Goal: Check status: Check status

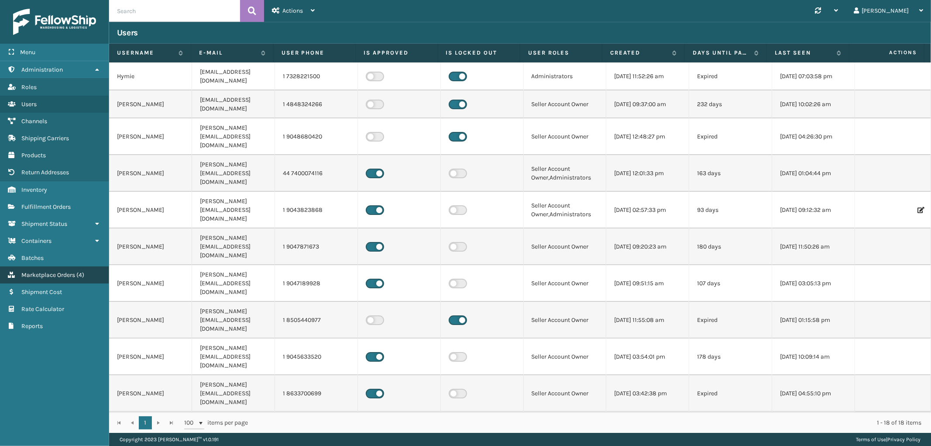
click at [61, 271] on span "Marketplace Orders" at bounding box center [48, 274] width 54 height 7
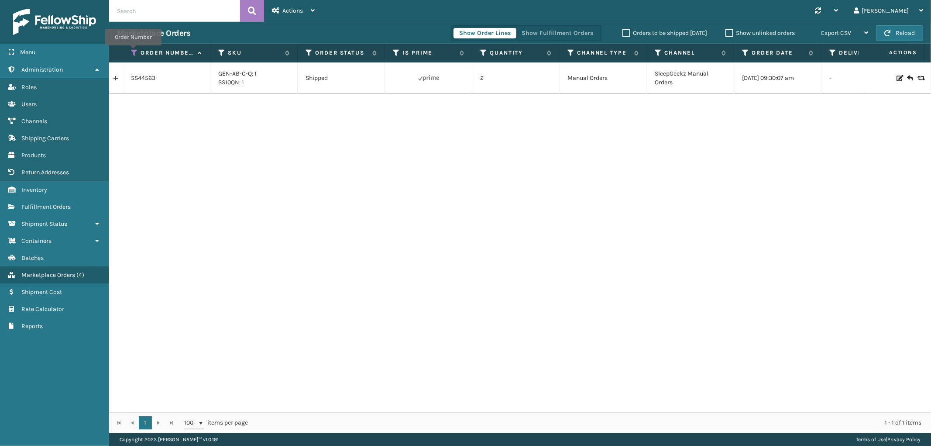
click at [133, 53] on icon at bounding box center [134, 53] width 7 height 8
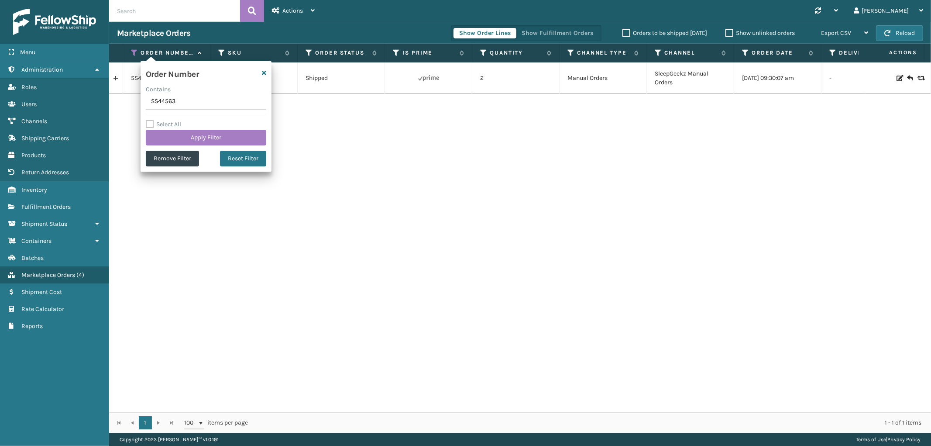
click at [159, 97] on input "SS44563" at bounding box center [206, 102] width 120 height 16
click at [165, 105] on input "SS44563" at bounding box center [206, 102] width 120 height 16
paste input "98"
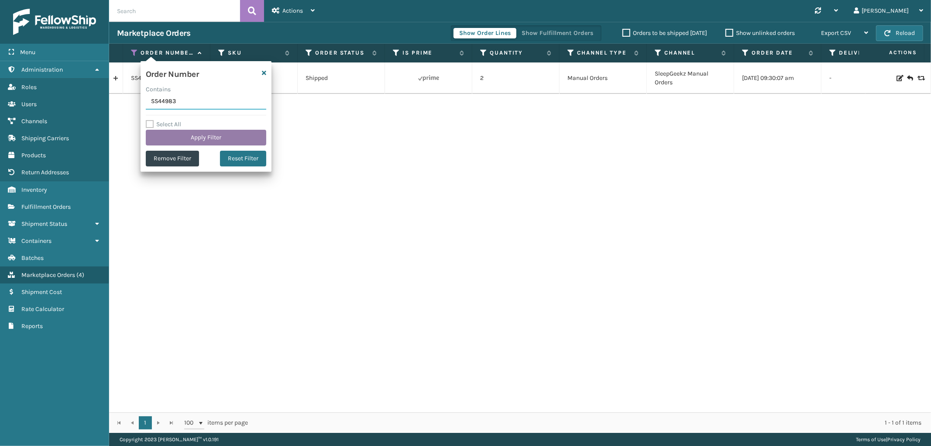
type input "SS44983"
click at [184, 138] on button "Apply Filter" at bounding box center [206, 138] width 120 height 16
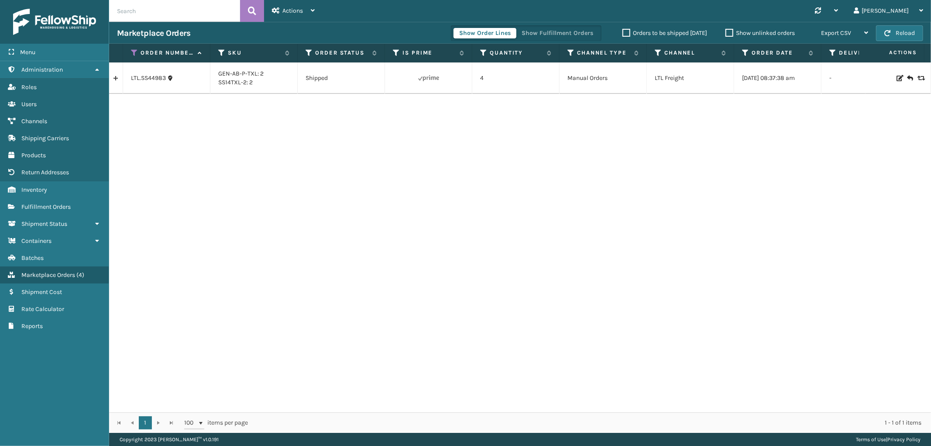
click at [117, 81] on link at bounding box center [116, 78] width 14 height 14
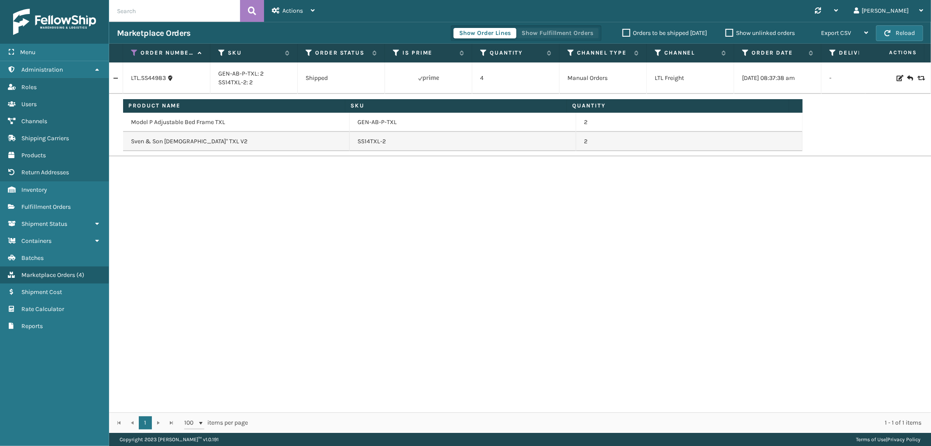
click at [557, 33] on button "Show Fulfillment Orders" at bounding box center [557, 33] width 83 height 10
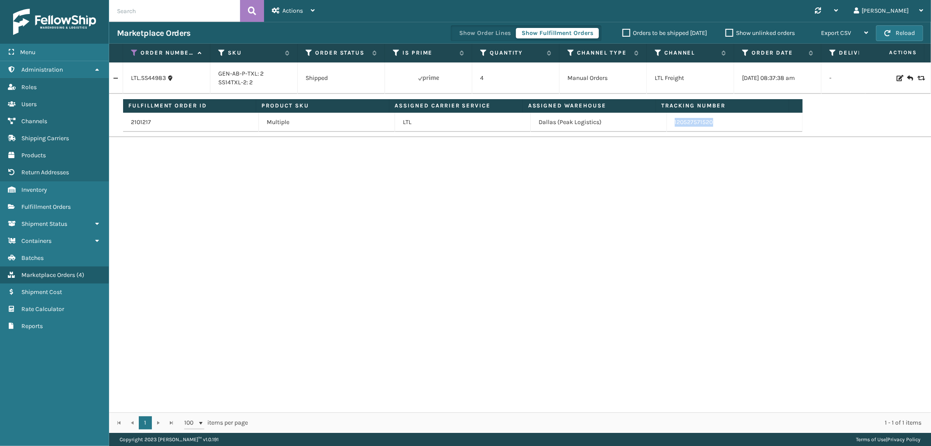
drag, startPoint x: 726, startPoint y: 125, endPoint x: 666, endPoint y: 114, distance: 60.9
click at [667, 114] on td "120527571520" at bounding box center [735, 122] width 136 height 19
